Goal: Task Accomplishment & Management: Manage account settings

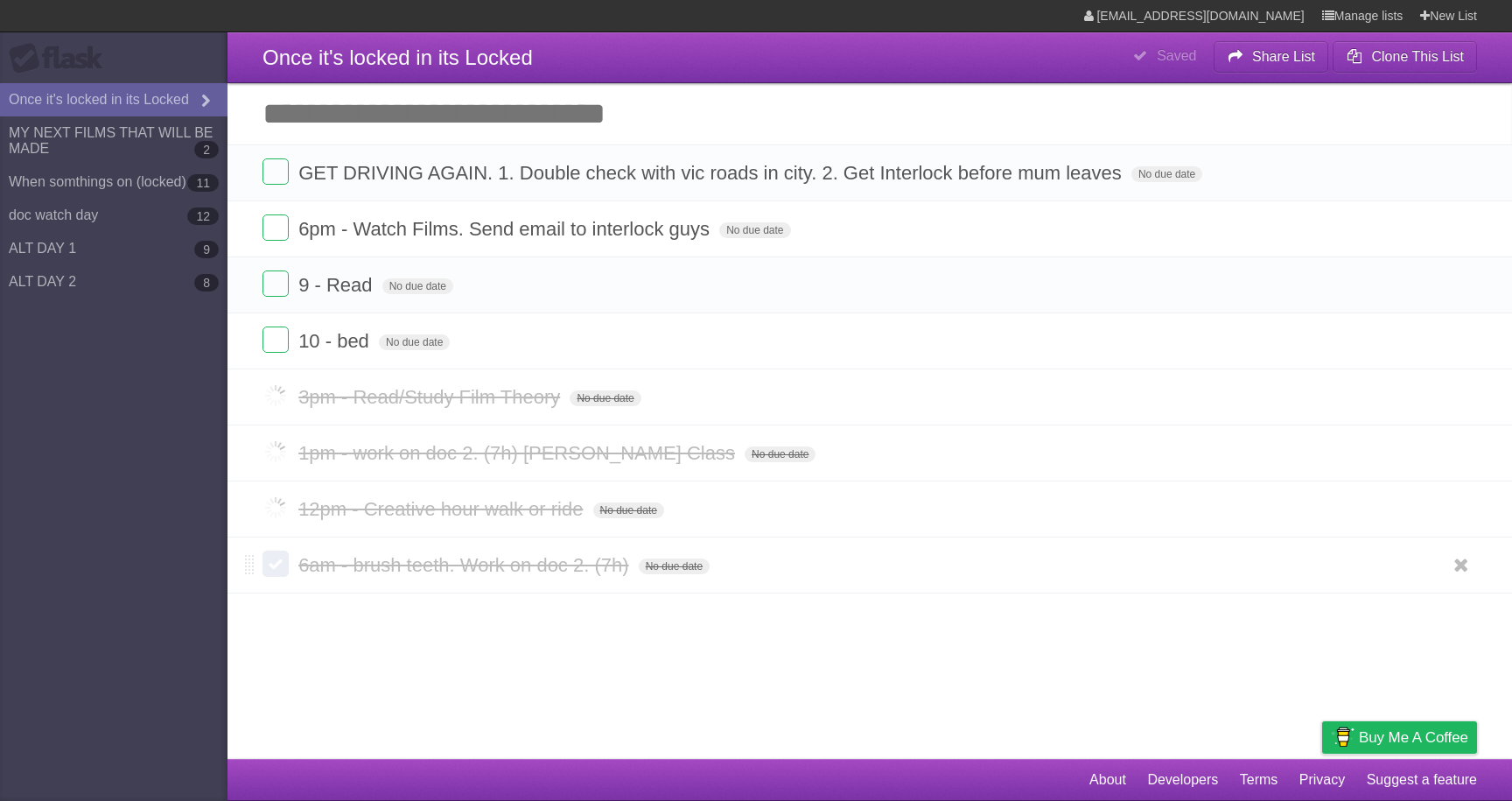
click at [276, 571] on label at bounding box center [276, 564] width 26 height 26
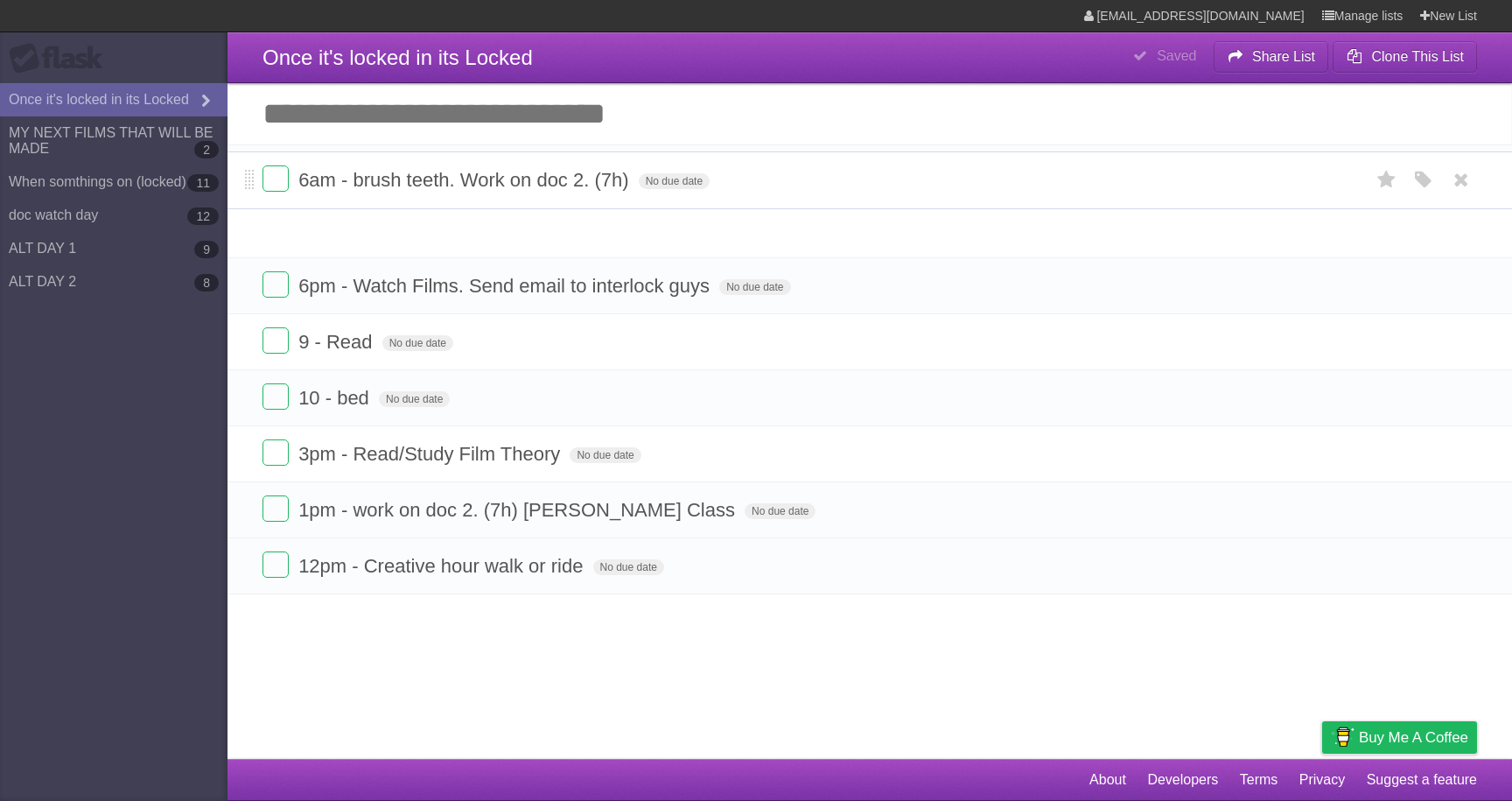
drag, startPoint x: 249, startPoint y: 515, endPoint x: 291, endPoint y: 169, distance: 348.5
click at [291, 169] on form "6am - brush teeth. Work on doc 2. (7h) No due date White Red Blue Green Purple …" at bounding box center [869, 179] width 1215 height 29
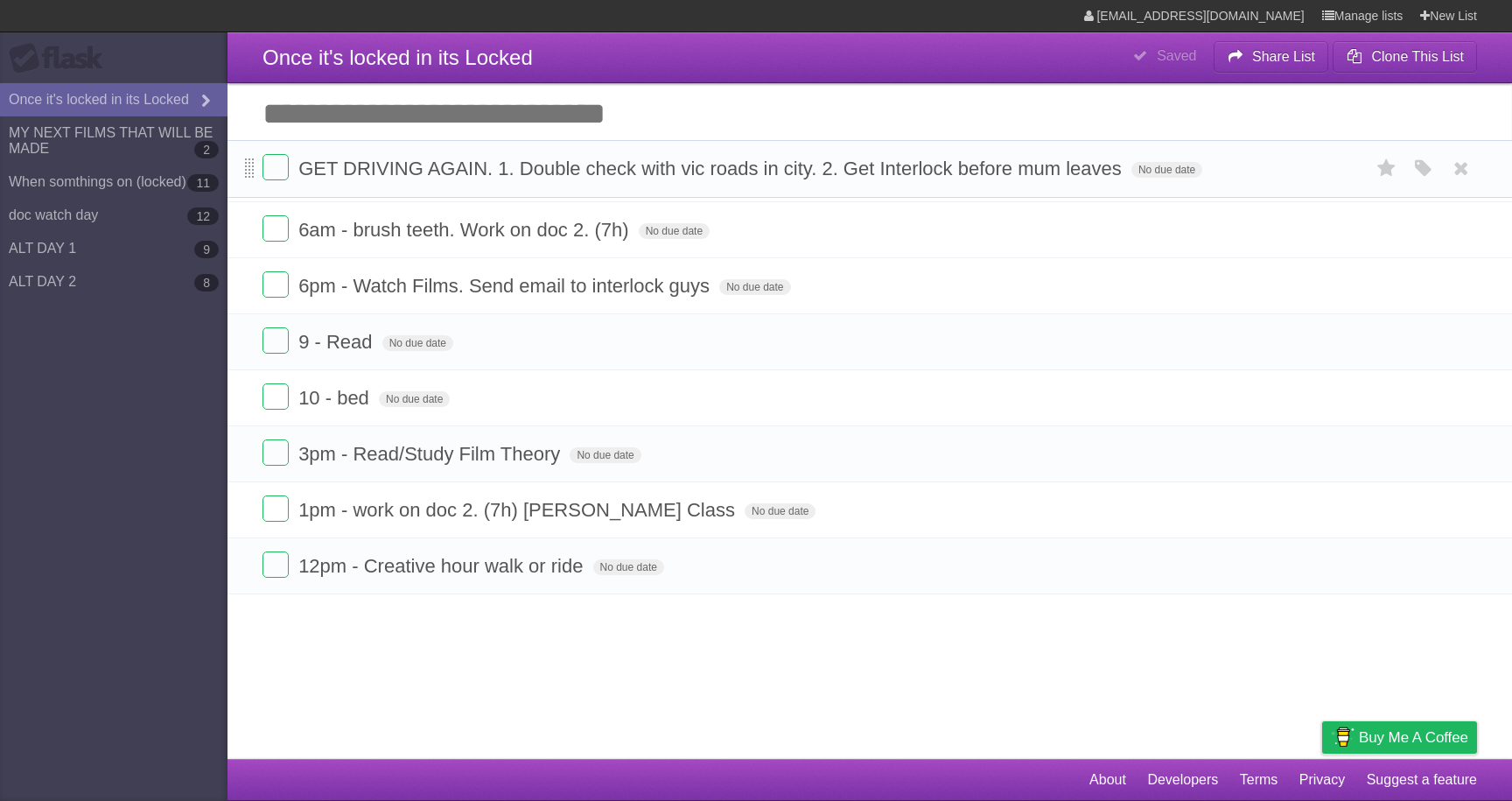
drag, startPoint x: 248, startPoint y: 237, endPoint x: 248, endPoint y: 174, distance: 63.0
click at [248, 172] on span at bounding box center [249, 169] width 9 height 21
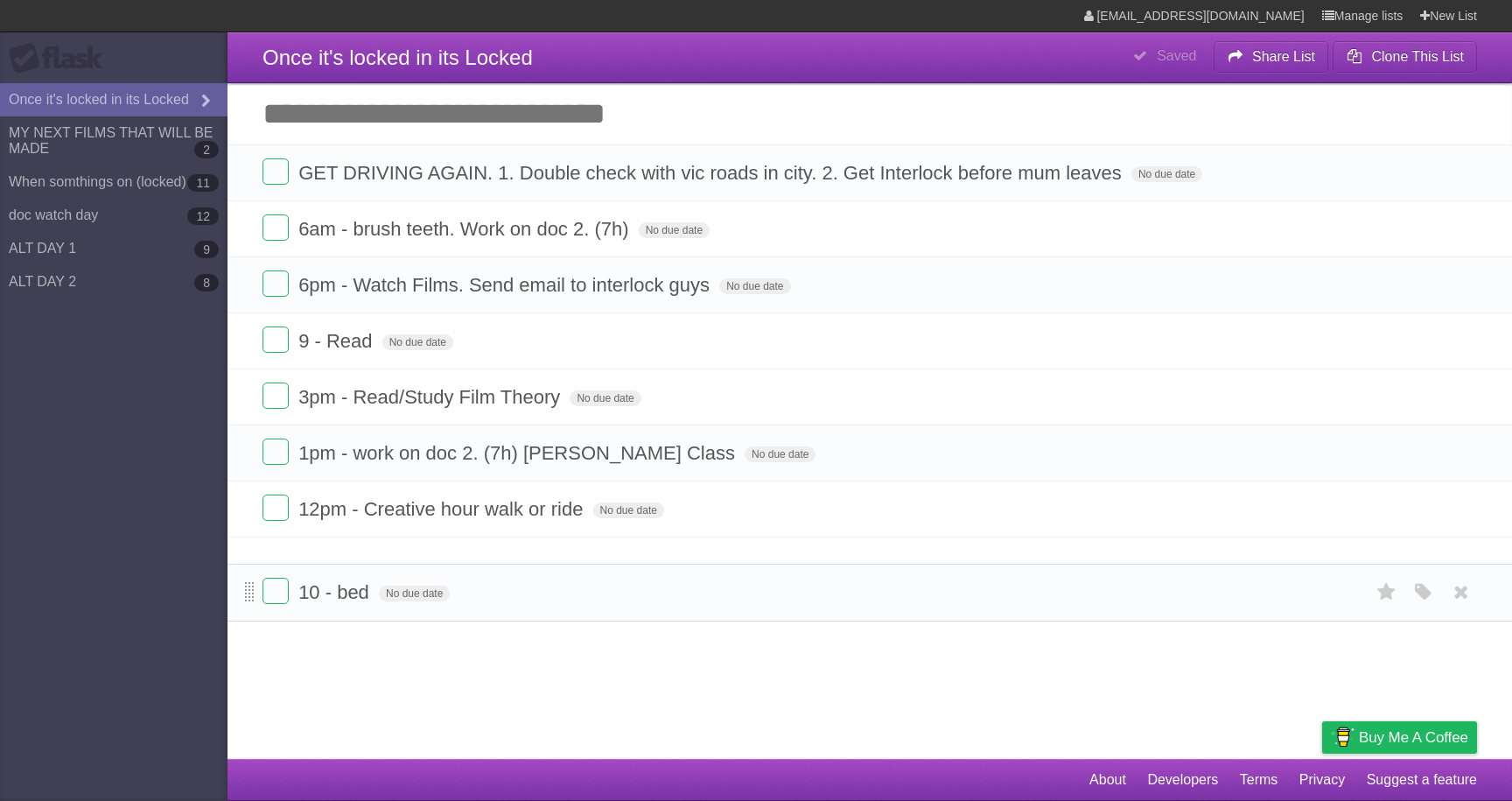
drag, startPoint x: 249, startPoint y: 406, endPoint x: 250, endPoint y: 592, distance: 186.0
click at [250, 592] on span at bounding box center [249, 592] width 9 height 21
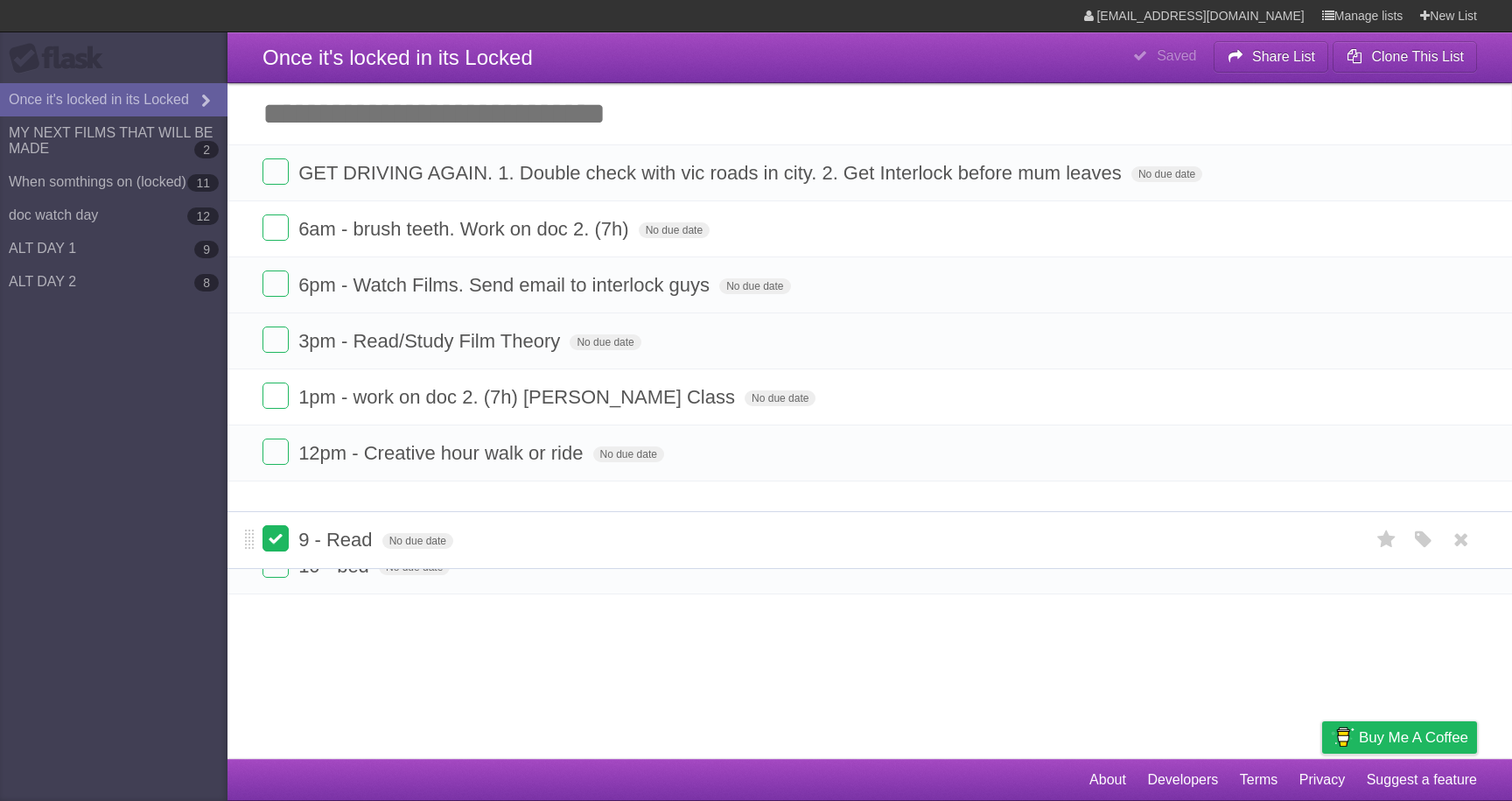
drag, startPoint x: 247, startPoint y: 340, endPoint x: 271, endPoint y: 534, distance: 195.5
click at [271, 534] on form "9 - Read No due date White Red Blue Green Purple Orange" at bounding box center [869, 539] width 1215 height 29
drag, startPoint x: 254, startPoint y: 461, endPoint x: 261, endPoint y: 496, distance: 35.7
click at [261, 496] on ul "GET DRIVING AGAIN. 1. Double check with vic roads in city. 2. Get Interlock bef…" at bounding box center [869, 369] width 1284 height 449
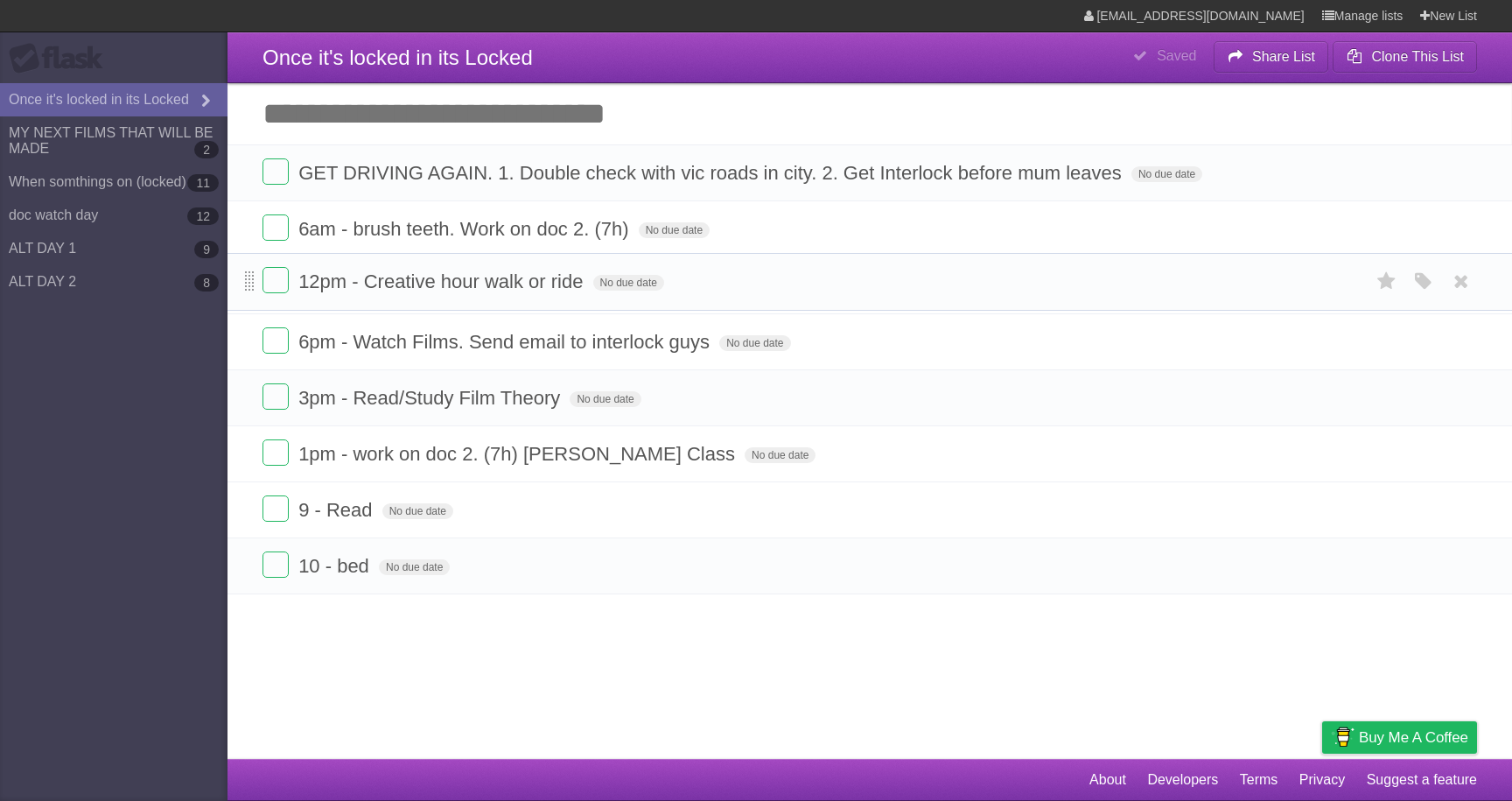
drag, startPoint x: 251, startPoint y: 461, endPoint x: 251, endPoint y: 281, distance: 180.0
click at [251, 281] on span at bounding box center [249, 281] width 9 height 21
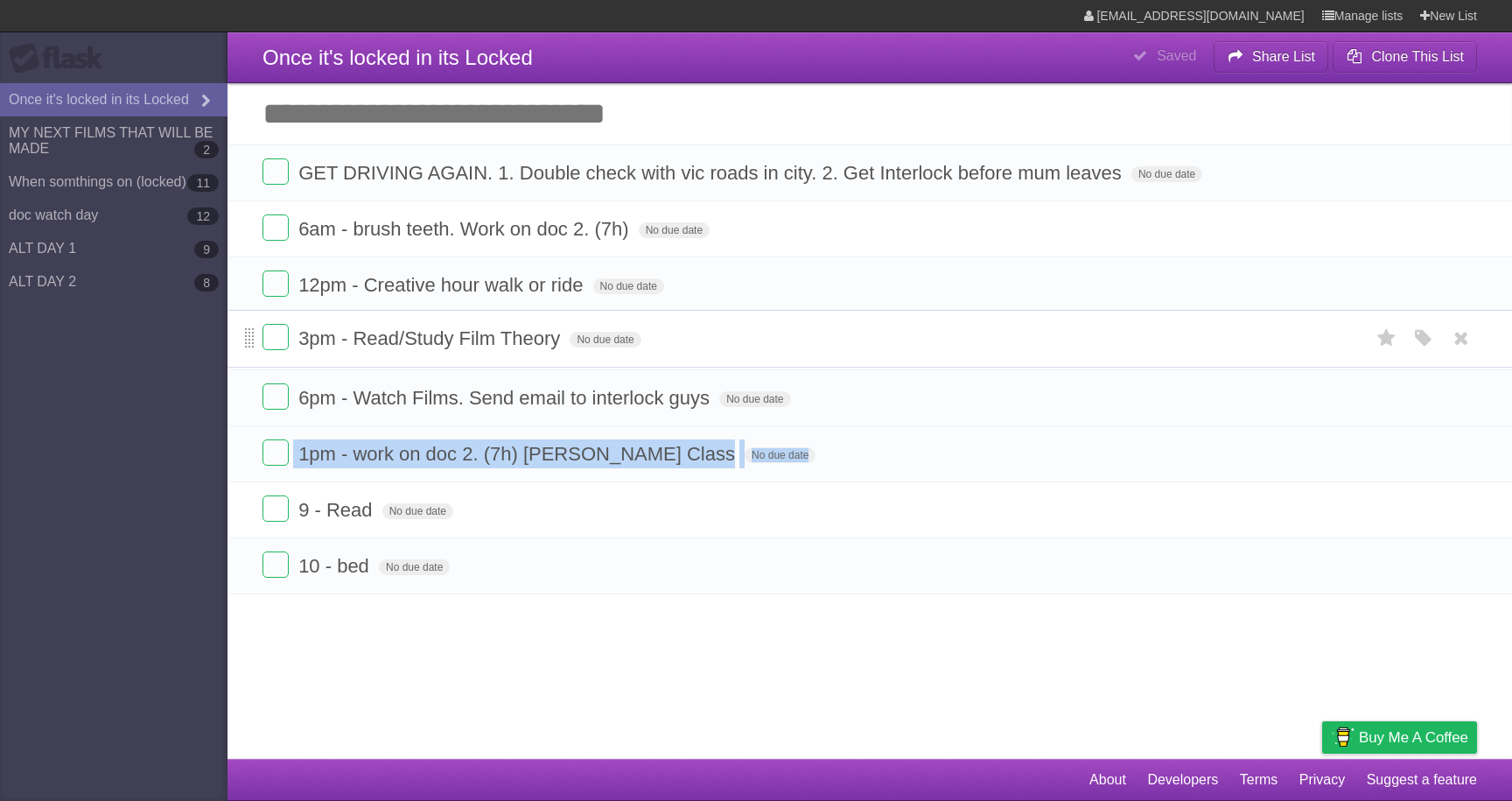
drag, startPoint x: 249, startPoint y: 403, endPoint x: 249, endPoint y: 337, distance: 66.0
click at [249, 337] on span at bounding box center [249, 339] width 9 height 21
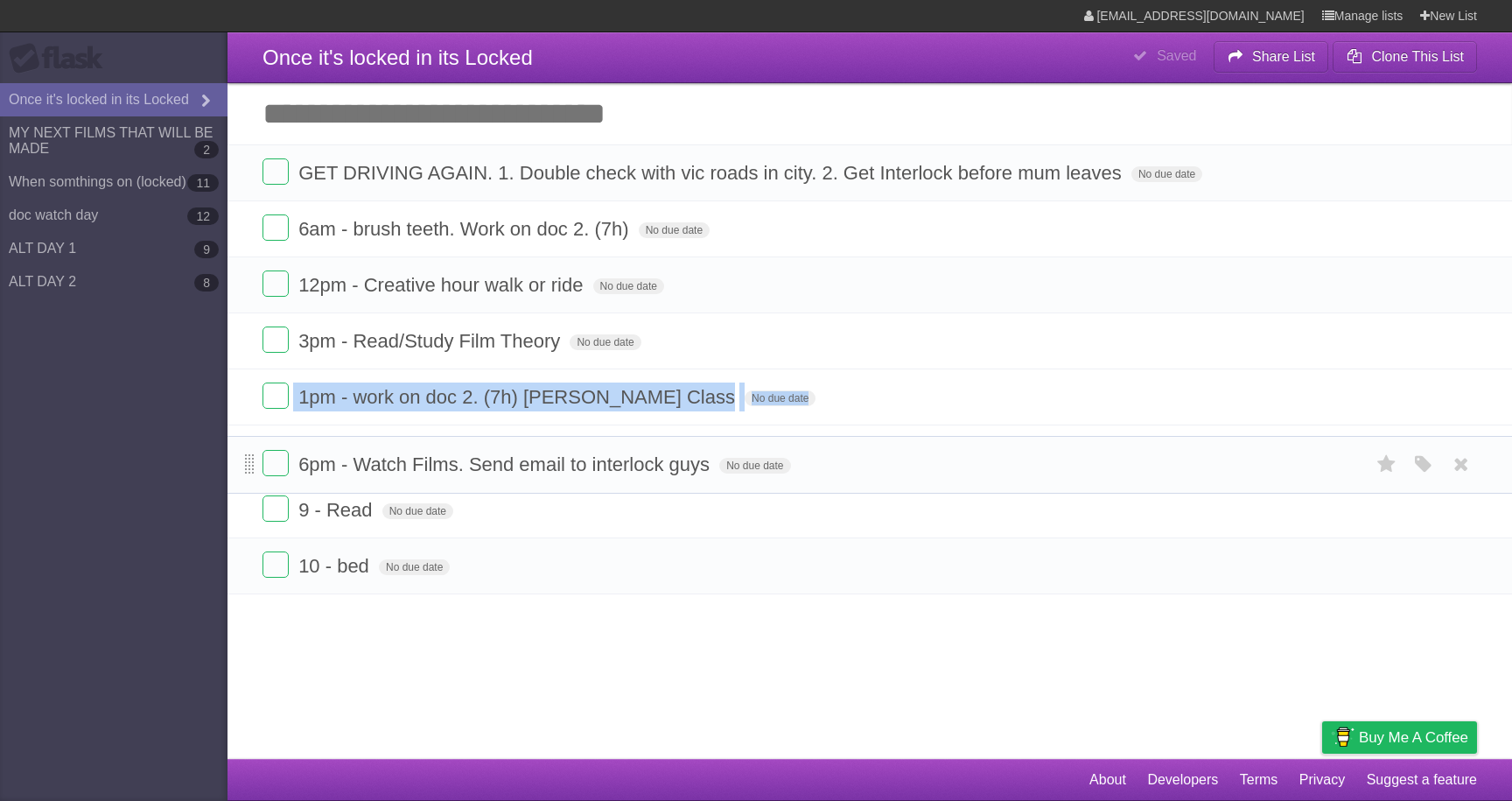
drag, startPoint x: 250, startPoint y: 401, endPoint x: 248, endPoint y: 469, distance: 68.0
click at [248, 469] on span at bounding box center [249, 464] width 9 height 21
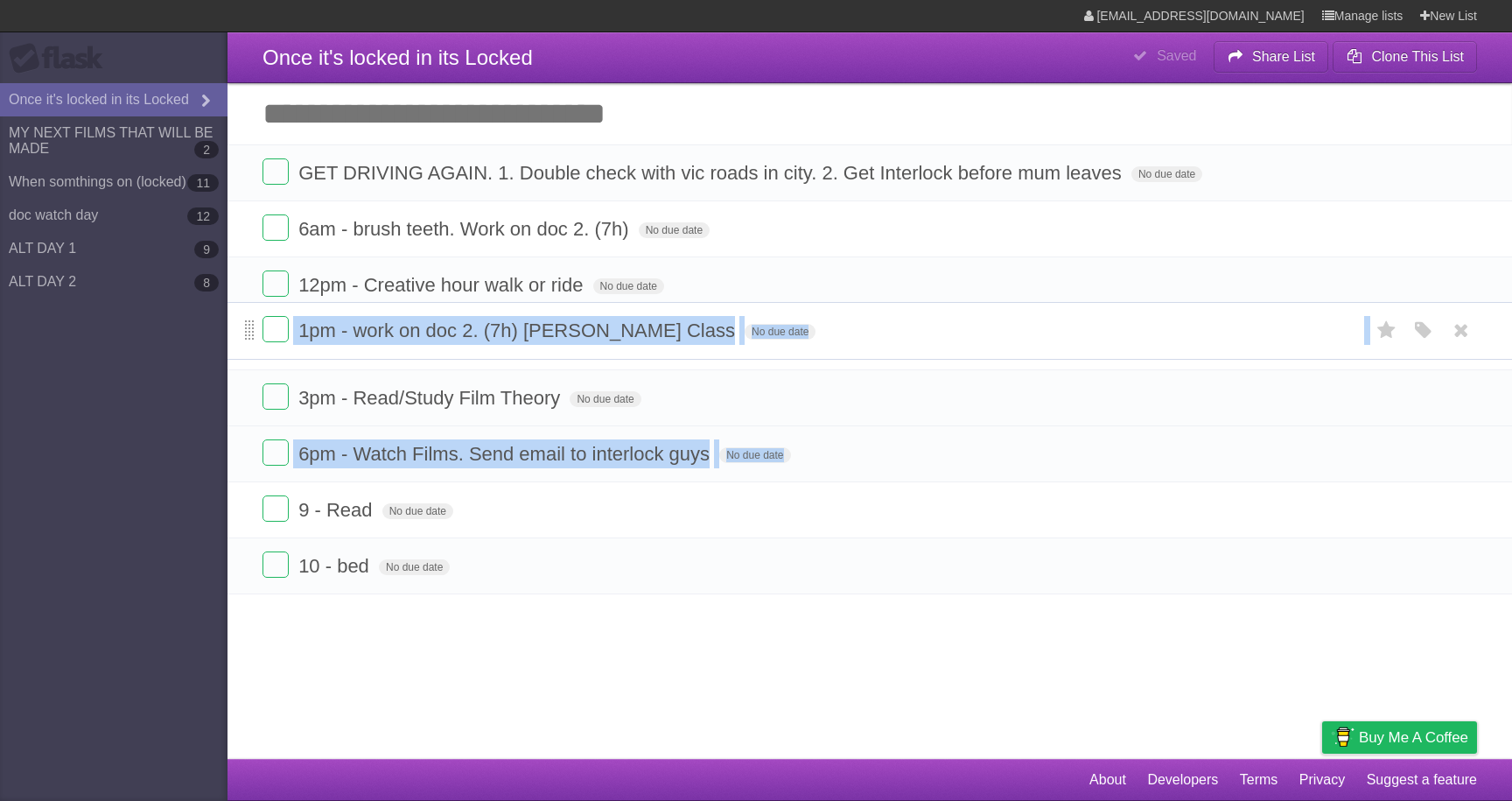
drag, startPoint x: 252, startPoint y: 400, endPoint x: 253, endPoint y: 322, distance: 78.0
click at [253, 322] on span at bounding box center [249, 330] width 9 height 21
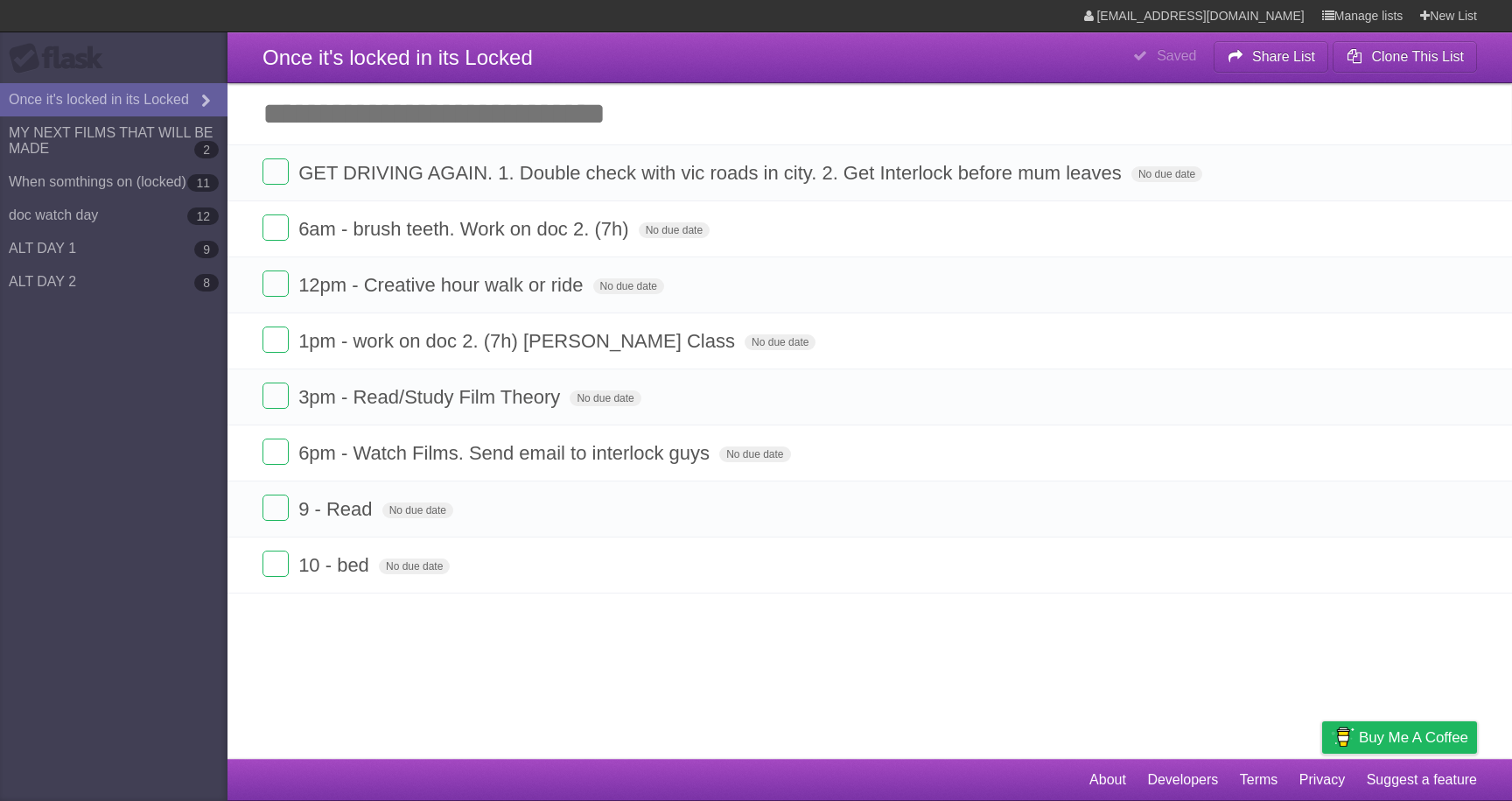
click at [483, 686] on article "**********" at bounding box center [756, 379] width 1512 height 759
